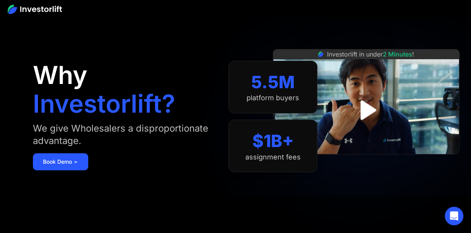
click at [47, 11] on img at bounding box center [35, 9] width 54 height 9
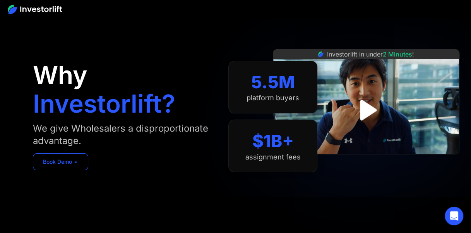
click at [79, 160] on link "Book Demo ➢" at bounding box center [60, 161] width 55 height 17
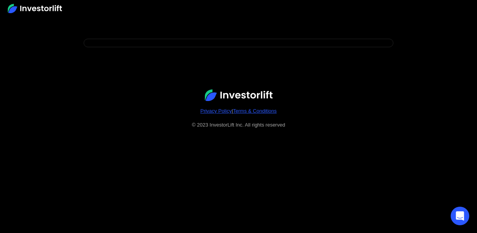
click at [46, 12] on img at bounding box center [35, 8] width 54 height 9
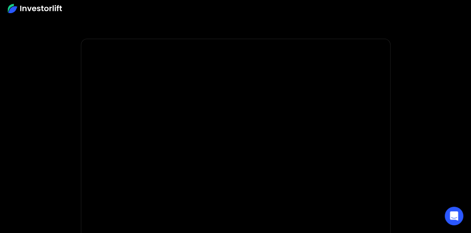
click at [72, 5] on div at bounding box center [235, 8] width 471 height 17
